Goal: Task Accomplishment & Management: Use online tool/utility

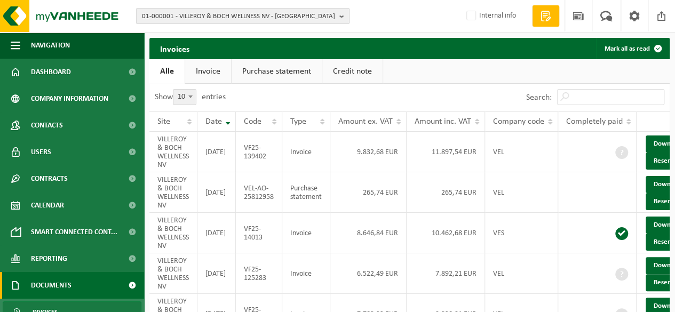
click at [345, 15] on b "button" at bounding box center [344, 16] width 10 height 15
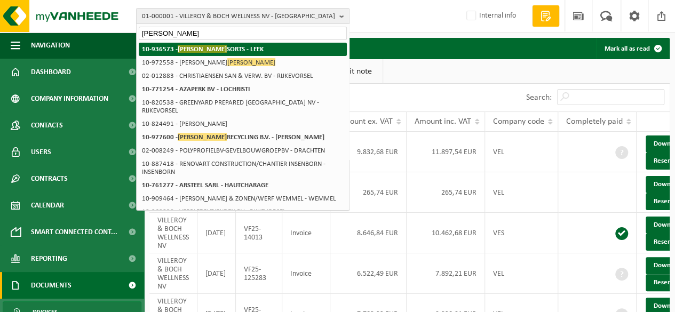
type input "hummel"
click at [221, 52] on strong "10-936573 - HUMMEL SORTS - LEEK" at bounding box center [203, 49] width 122 height 8
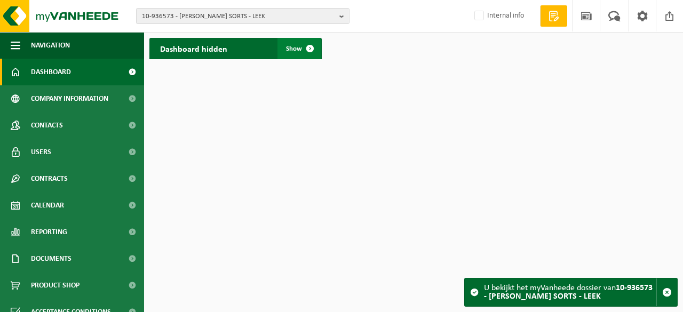
click at [299, 50] on span "Show" at bounding box center [294, 48] width 16 height 7
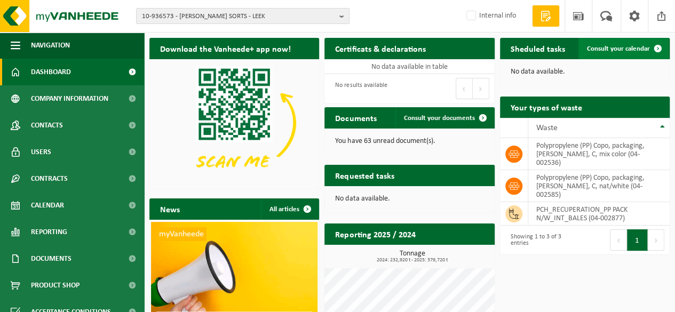
click at [614, 46] on span "Consult your calendar" at bounding box center [618, 48] width 63 height 7
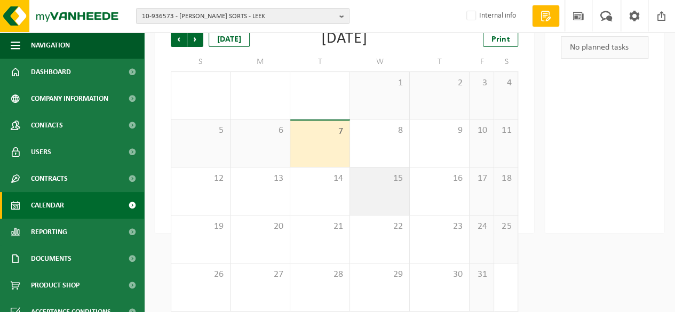
scroll to position [83, 0]
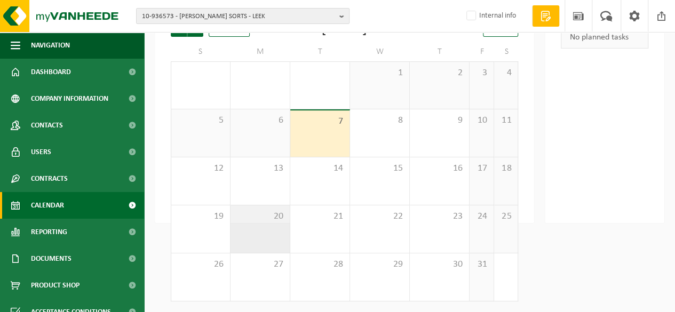
click at [261, 222] on span "20" at bounding box center [260, 217] width 49 height 12
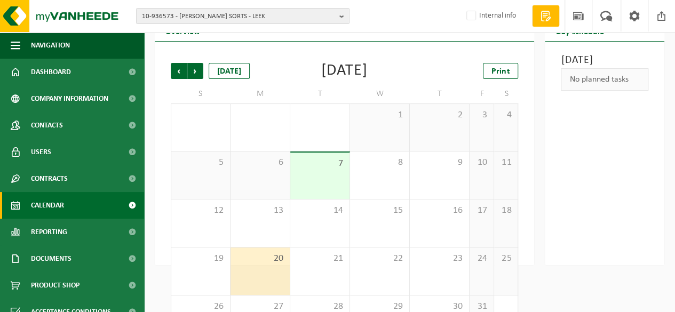
scroll to position [0, 0]
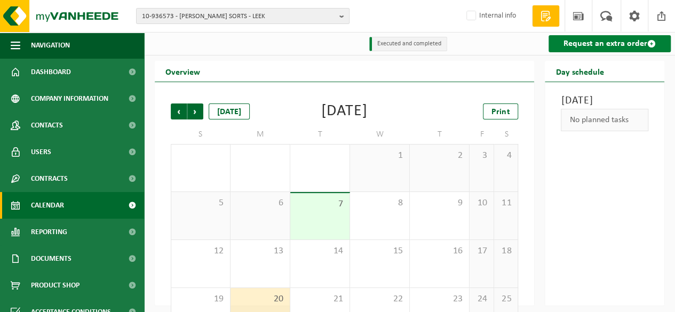
click at [629, 43] on link "Request an extra order" at bounding box center [609, 43] width 122 height 17
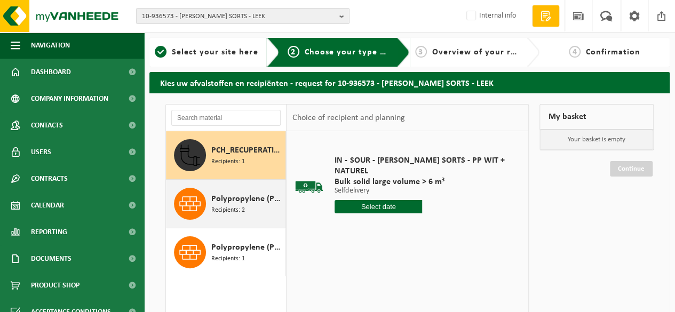
click at [233, 208] on span "Recipients: 2" at bounding box center [228, 210] width 34 height 10
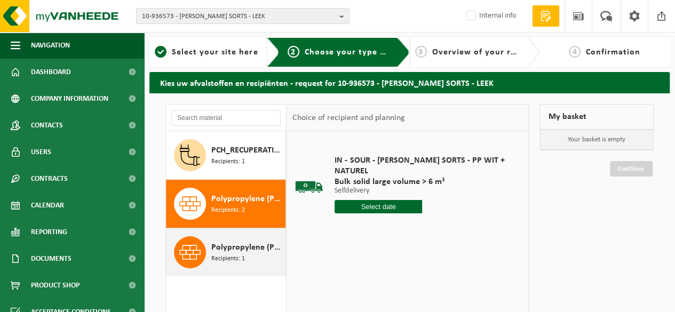
click at [219, 261] on span "Recipients: 1" at bounding box center [228, 259] width 34 height 10
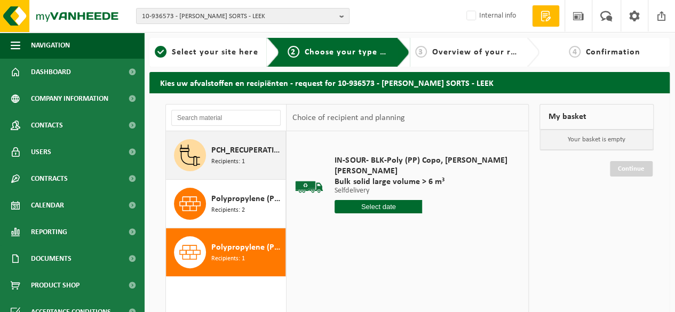
click at [238, 157] on span "Recipients: 1" at bounding box center [228, 162] width 34 height 10
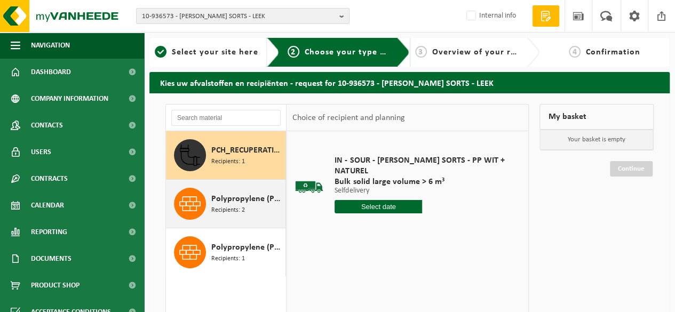
click at [237, 199] on span "Polypropylene (PP) Copo, packaging, [PERSON_NAME], C, mix color" at bounding box center [246, 199] width 71 height 13
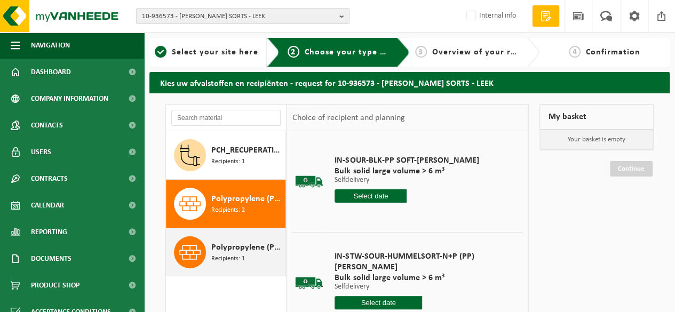
click at [250, 244] on span "Polypropylene (PP) Copo, packaging, bales, C, nat/white" at bounding box center [246, 247] width 71 height 13
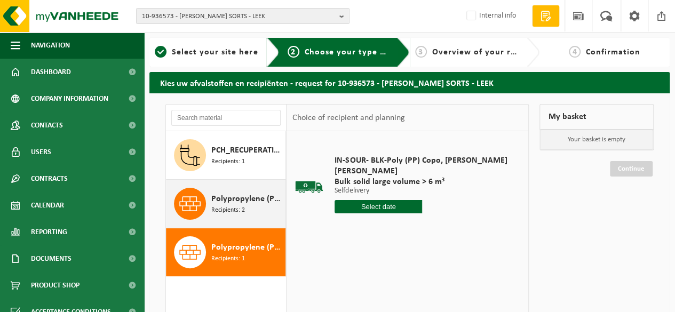
click at [239, 212] on span "Recipients: 2" at bounding box center [228, 210] width 34 height 10
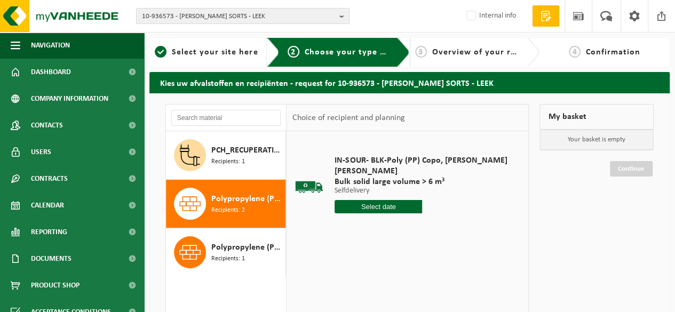
click at [234, 211] on span "Recipients: 2" at bounding box center [228, 210] width 34 height 10
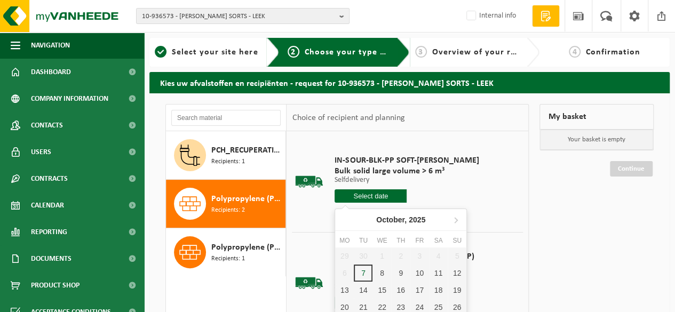
click at [365, 197] on input "text" at bounding box center [370, 195] width 72 height 13
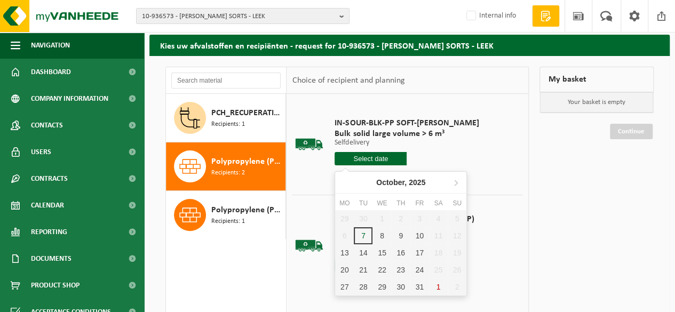
scroll to position [53, 0]
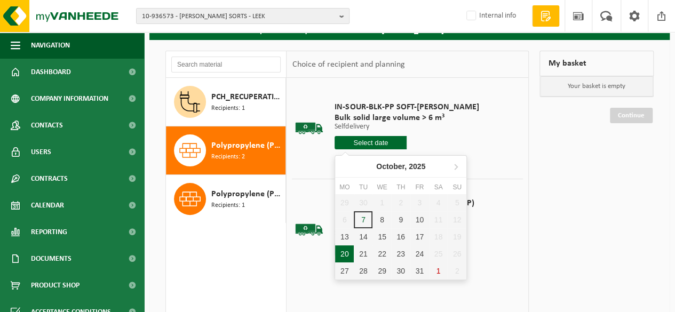
click at [346, 258] on div "20" at bounding box center [344, 253] width 19 height 17
type input "From 2025-10-20"
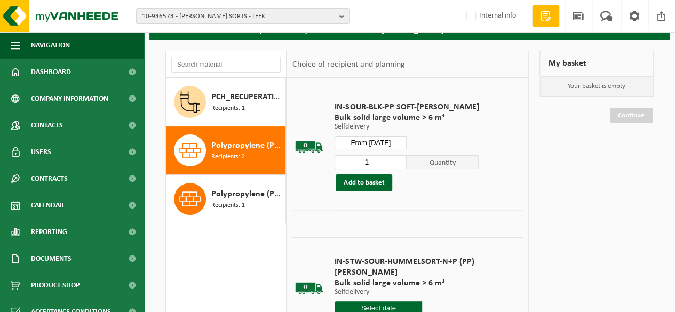
click at [380, 157] on input "1" at bounding box center [370, 162] width 72 height 14
type input "2"
click at [394, 161] on input "2" at bounding box center [370, 162] width 72 height 14
click at [365, 185] on button "Add to basket" at bounding box center [363, 182] width 57 height 17
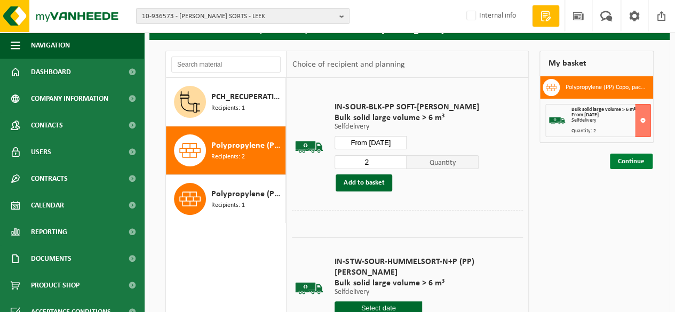
click at [624, 162] on link "Continue" at bounding box center [631, 161] width 43 height 15
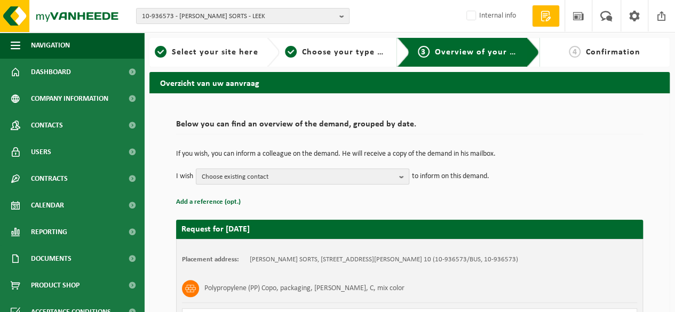
click at [401, 177] on b "button" at bounding box center [404, 176] width 10 height 15
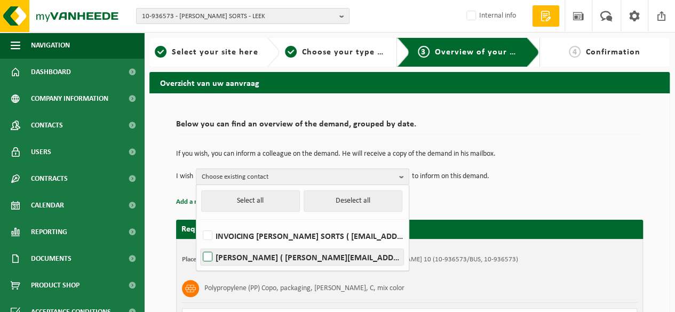
click at [212, 258] on label "[PERSON_NAME] ( [PERSON_NAME][EMAIL_ADDRESS][DOMAIN_NAME] )" at bounding box center [302, 257] width 203 height 16
click at [199, 244] on input "JOSÉ HUMMEL ( jose@hummelsorts.com )" at bounding box center [198, 243] width 1 height 1
checkbox input "true"
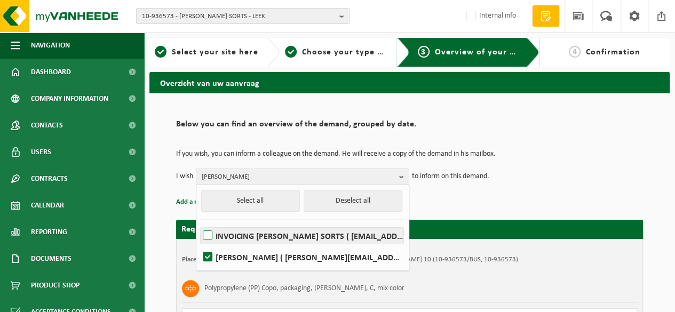
click at [207, 235] on label "INVOICING HUMMEL SORTS ( invoice@hummelsorts.com )" at bounding box center [302, 236] width 203 height 16
click at [199, 222] on input "INVOICING HUMMEL SORTS ( invoice@hummelsorts.com )" at bounding box center [198, 222] width 1 height 1
checkbox input "true"
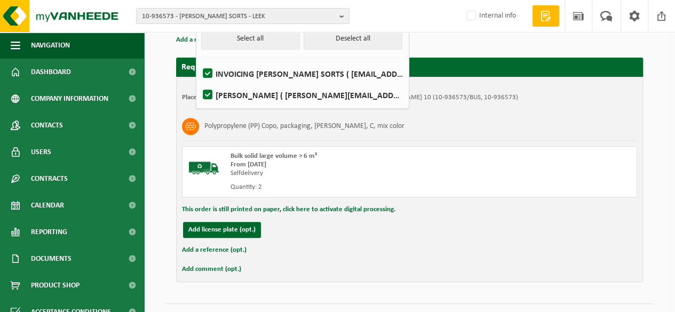
scroll to position [185, 0]
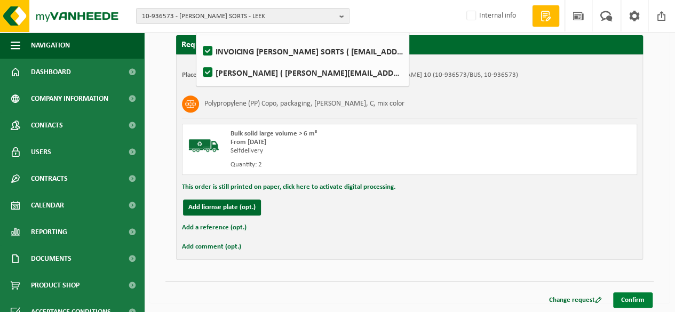
click at [629, 300] on link "Confirm" at bounding box center [632, 299] width 39 height 15
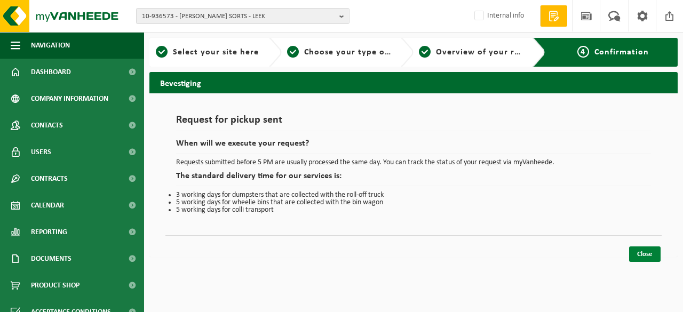
click at [645, 254] on link "Close" at bounding box center [644, 253] width 31 height 15
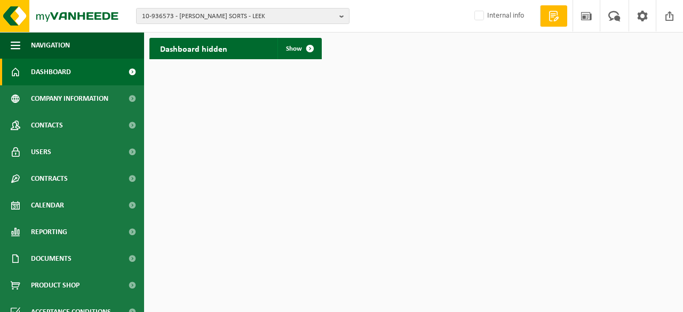
scroll to position [66, 0]
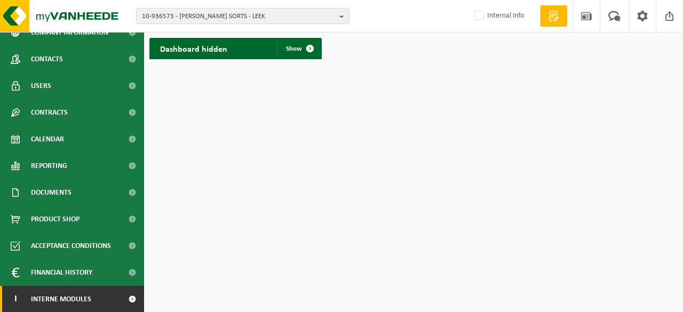
click at [122, 301] on span at bounding box center [132, 299] width 24 height 27
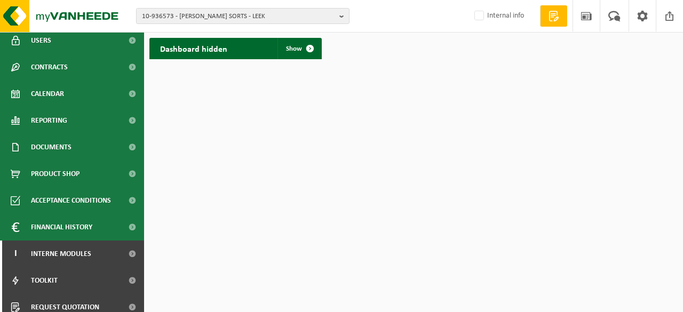
scroll to position [146, 0]
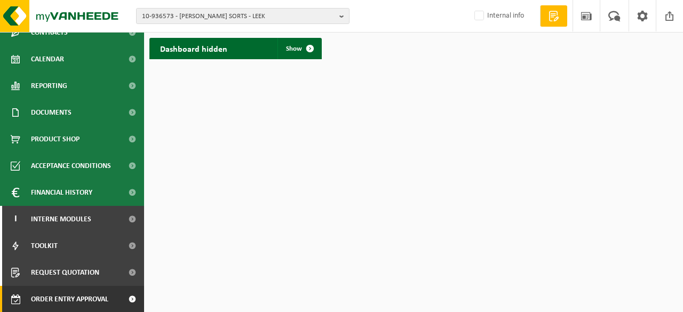
click at [105, 299] on span "Order entry approval" at bounding box center [69, 299] width 77 height 27
